Goal: Task Accomplishment & Management: Use online tool/utility

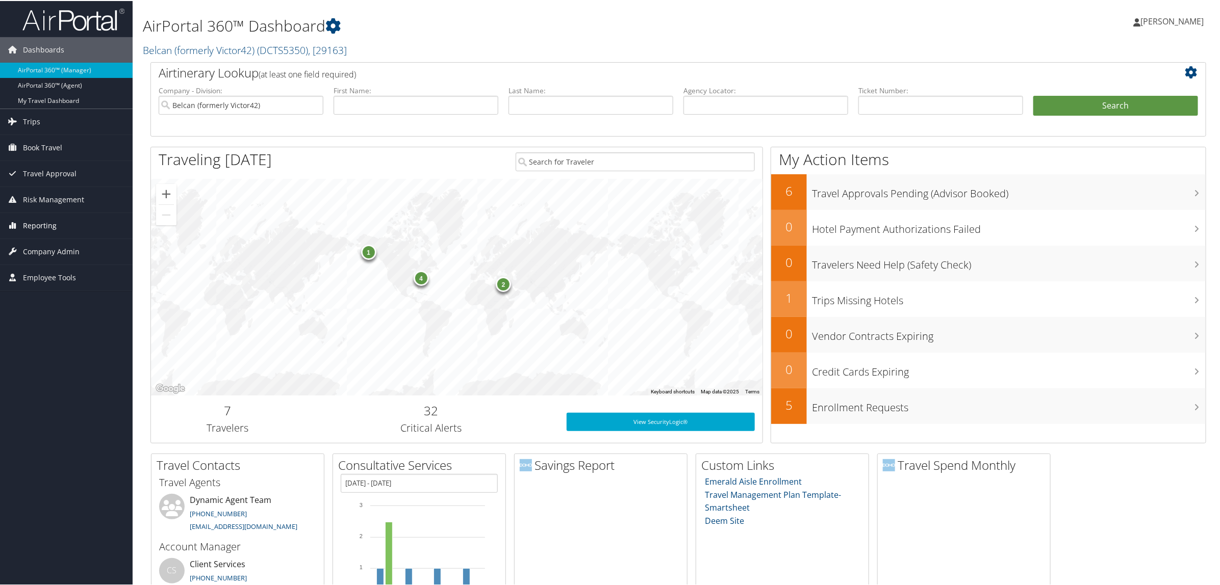
click at [56, 231] on link "Reporting" at bounding box center [66, 224] width 133 height 25
click at [70, 286] on link "Virtual Pay Lookup" at bounding box center [66, 290] width 133 height 15
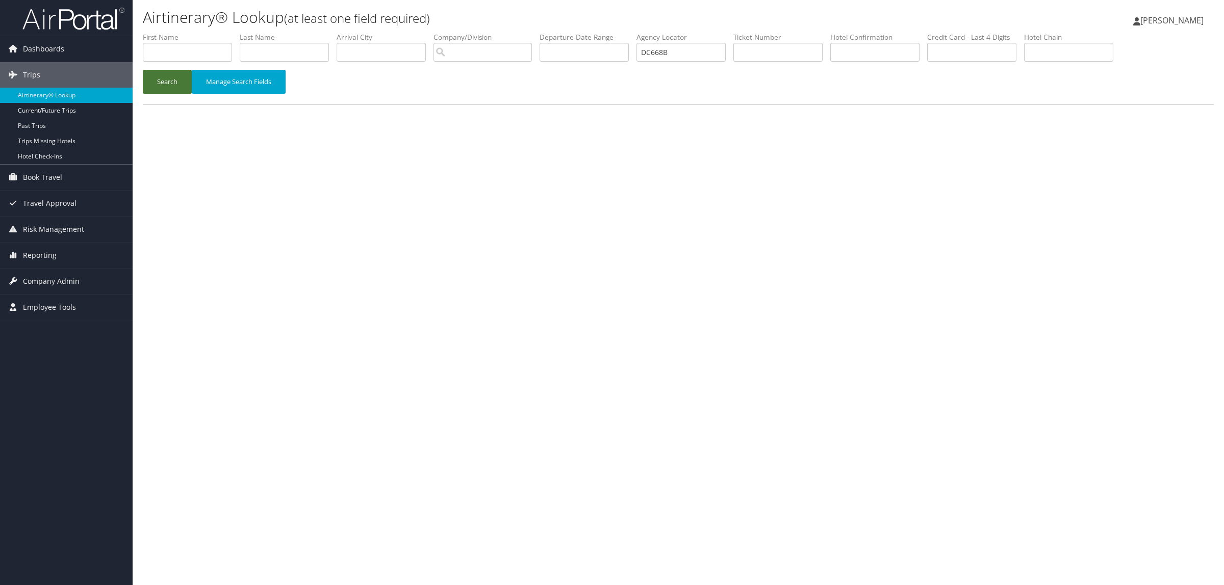
type input "DC668B"
click at [174, 80] on button "Search" at bounding box center [167, 82] width 49 height 24
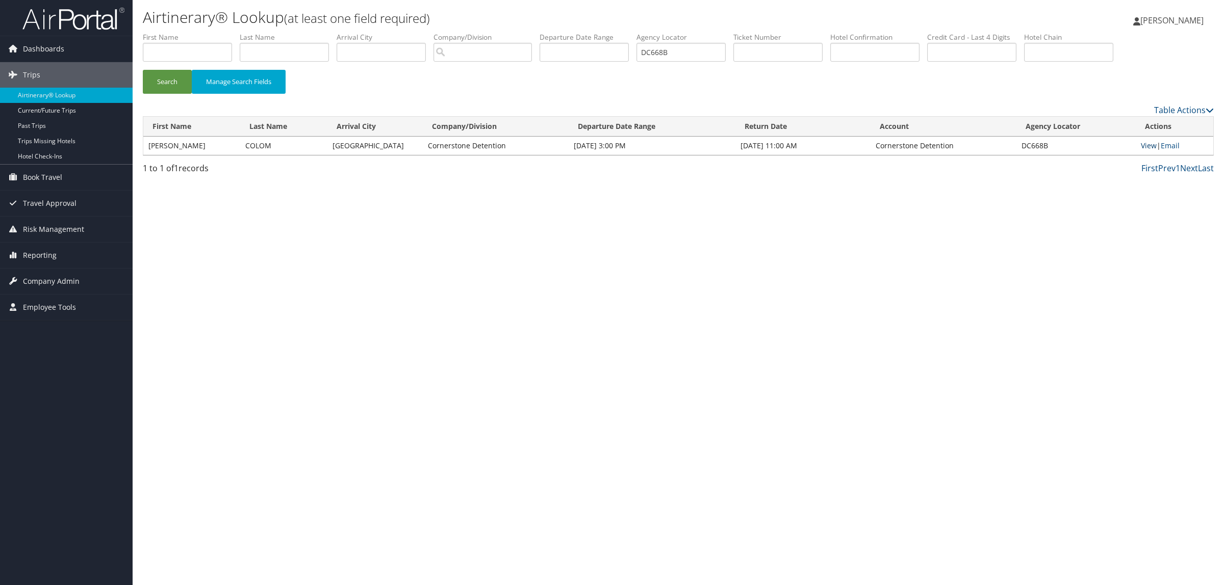
click at [1148, 145] on link "View" at bounding box center [1149, 146] width 16 height 10
paste input "82402111"
type input "82402111"
drag, startPoint x: 702, startPoint y: 57, endPoint x: 572, endPoint y: 46, distance: 130.4
click at [572, 32] on ul "First Name Last Name Departure City Arrival City Company/Division Airport/City …" at bounding box center [678, 32] width 1071 height 0
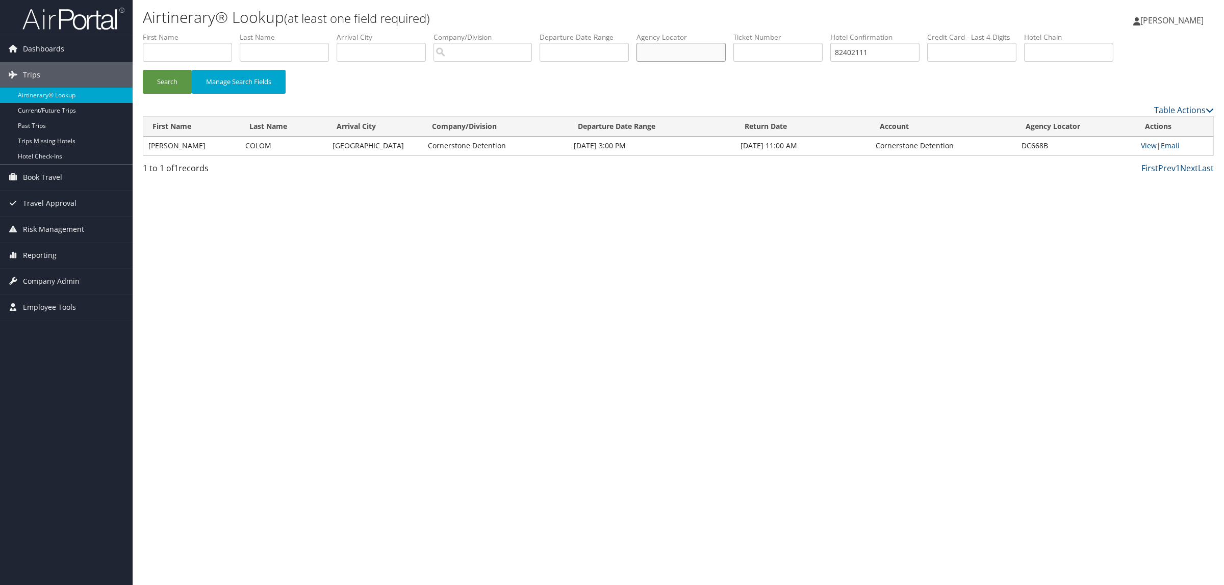
click at [143, 70] on button "Search" at bounding box center [167, 82] width 49 height 24
click at [592, 565] on div "Airtinerary® Lookup (at least one field required) Hope Ewing Hope Ewing My Sett…" at bounding box center [678, 292] width 1091 height 585
click at [1150, 146] on link "View" at bounding box center [1149, 146] width 16 height 10
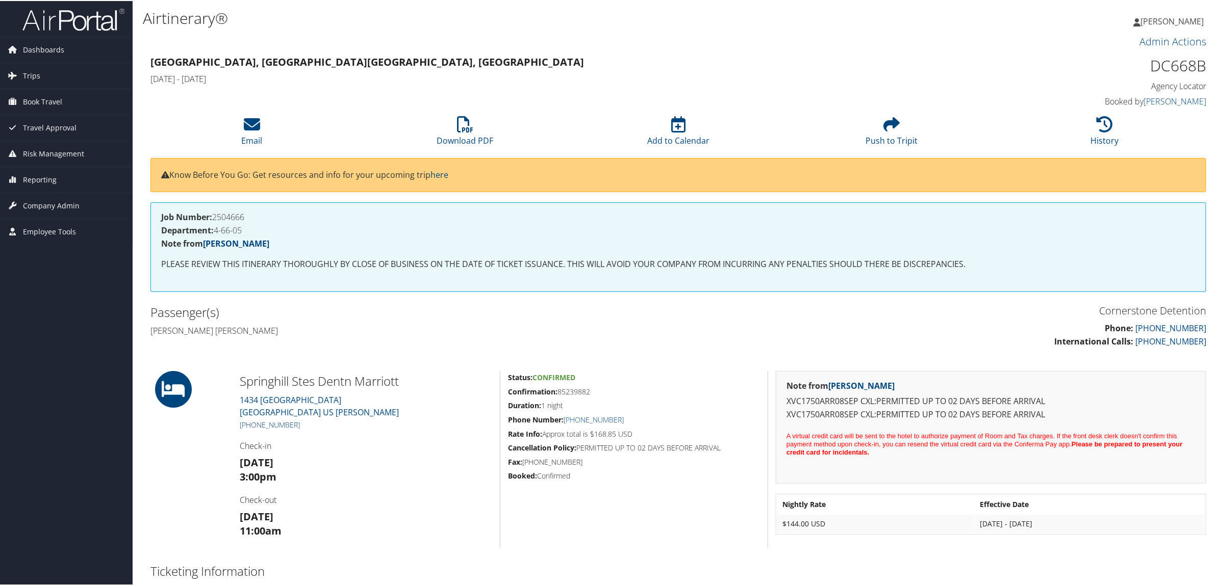
drag, startPoint x: 305, startPoint y: 423, endPoint x: 251, endPoint y: 424, distance: 53.5
click at [251, 424] on h5 "+1 (940) 383-4100" at bounding box center [366, 424] width 252 height 10
copy link "940) 383-4100"
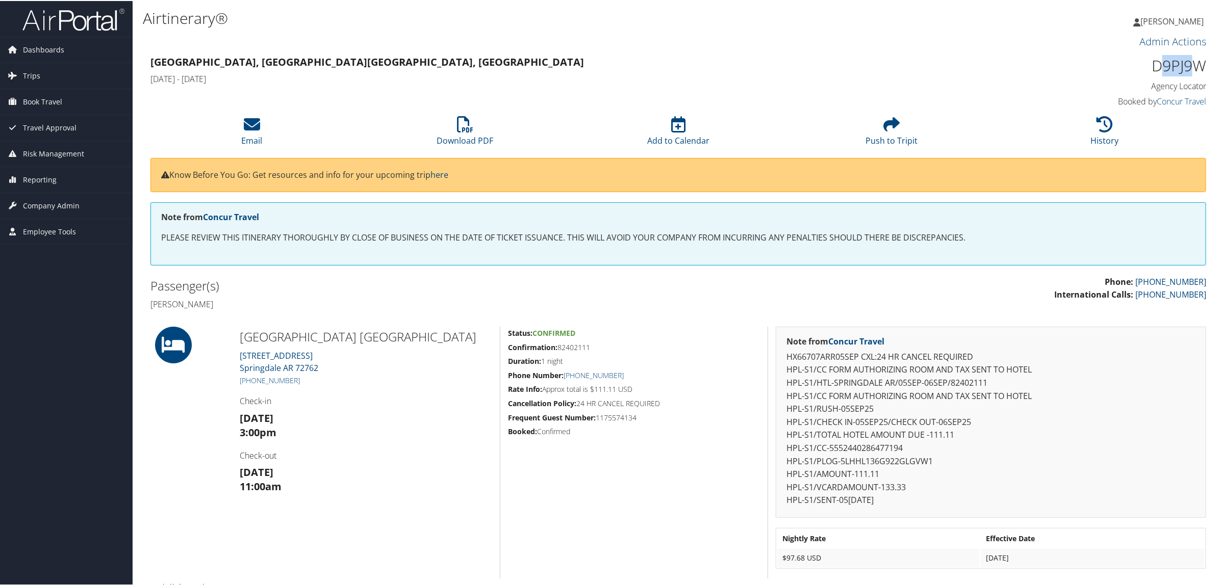
drag, startPoint x: 1154, startPoint y: 65, endPoint x: 1194, endPoint y: 67, distance: 40.4
click at [1194, 67] on h1 "D9PJ9W" at bounding box center [1079, 64] width 252 height 21
drag, startPoint x: 1148, startPoint y: 69, endPoint x: 1197, endPoint y: 71, distance: 49.5
click at [1197, 71] on h1 "D9PJ9W" at bounding box center [1079, 64] width 252 height 21
copy h1 "D9PJ9W"
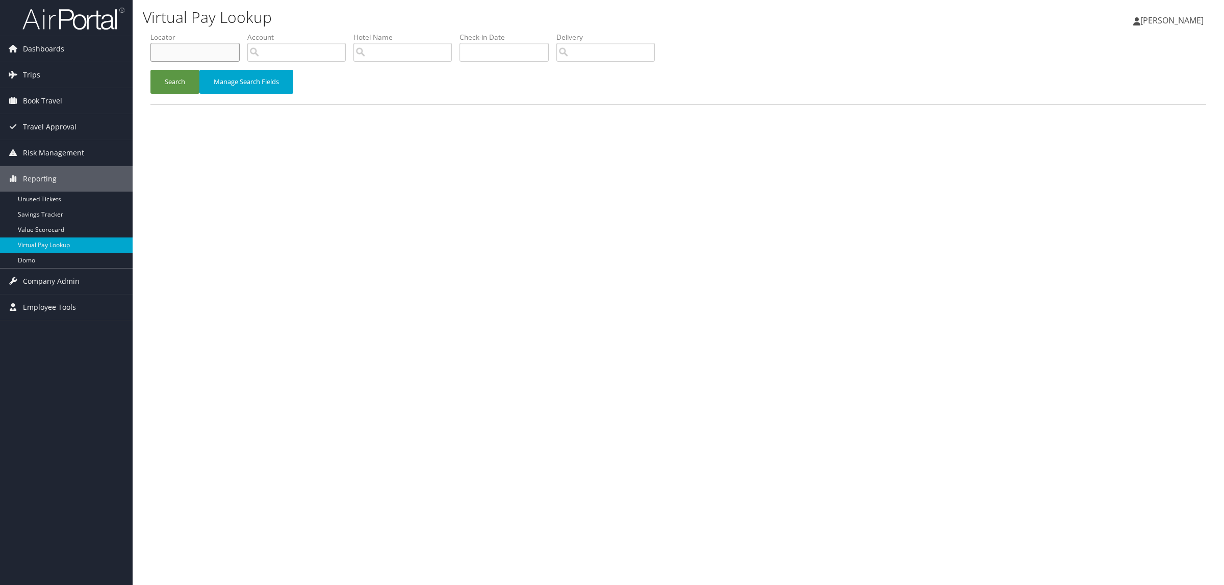
click at [183, 46] on input "text" at bounding box center [194, 52] width 89 height 19
paste input "D9PJ9W"
type input "D9PJ9W"
click at [174, 87] on button "Search" at bounding box center [174, 82] width 49 height 24
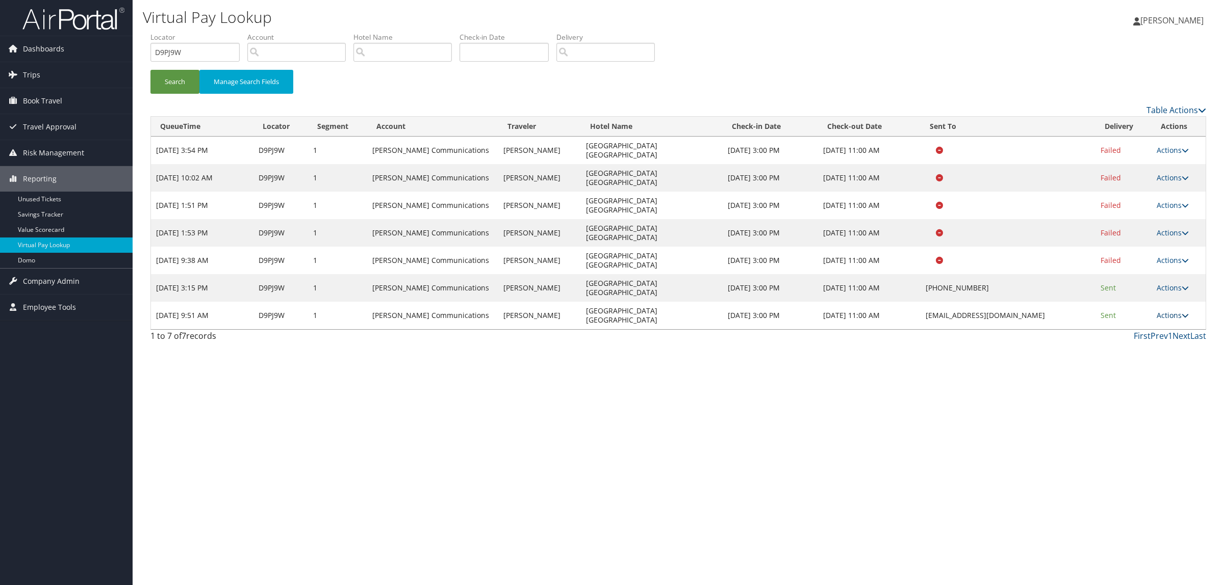
click at [1164, 310] on link "Actions" at bounding box center [1172, 315] width 32 height 10
click at [1157, 288] on link "Logs" at bounding box center [1154, 287] width 64 height 17
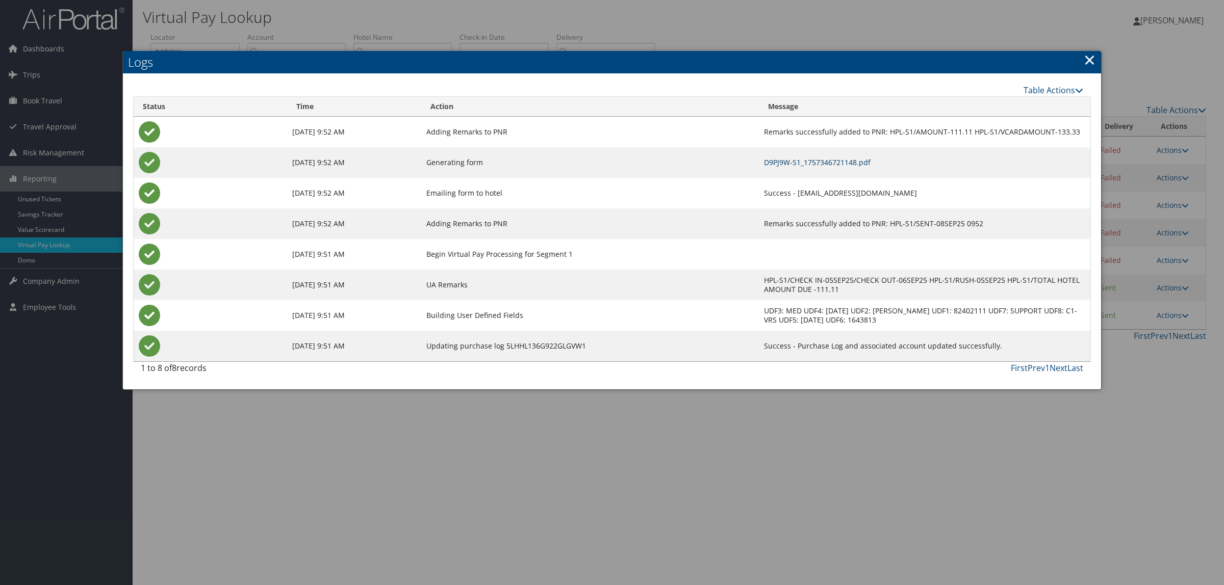
click at [764, 166] on link "D9PJ9W-S1_1757346721148.pdf" at bounding box center [817, 163] width 107 height 10
